Goal: Task Accomplishment & Management: Use online tool/utility

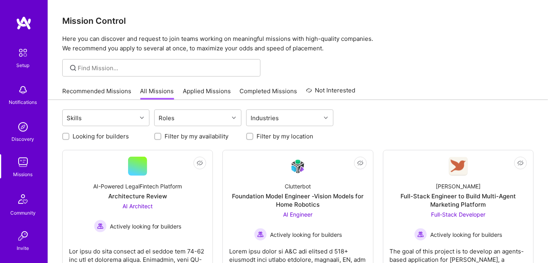
click at [18, 167] on img at bounding box center [23, 162] width 16 height 16
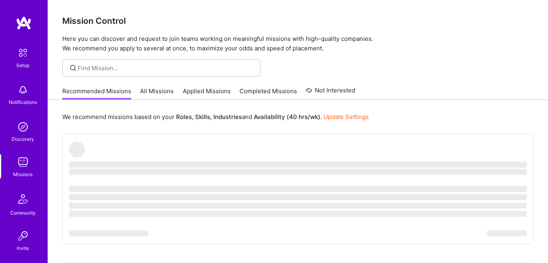
click at [153, 90] on link "All Missions" at bounding box center [157, 93] width 34 height 13
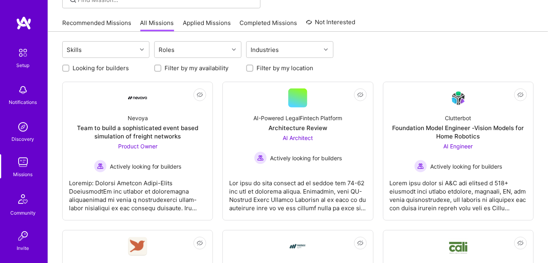
scroll to position [72, 0]
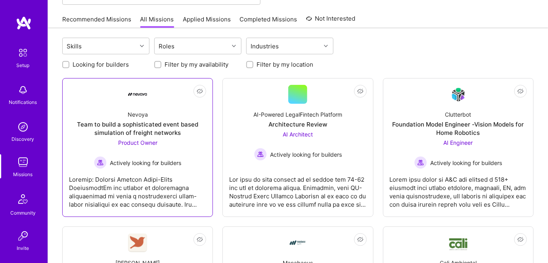
click at [167, 184] on div at bounding box center [137, 189] width 137 height 40
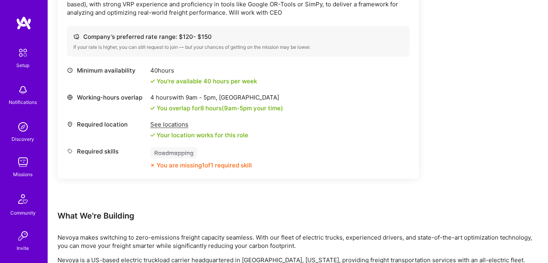
scroll to position [95, 0]
